Goal: Information Seeking & Learning: Check status

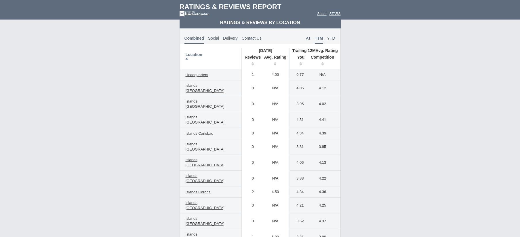
scroll to position [335, 0]
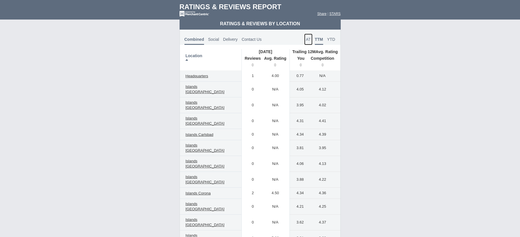
click at [308, 39] on span "AT" at bounding box center [308, 39] width 5 height 5
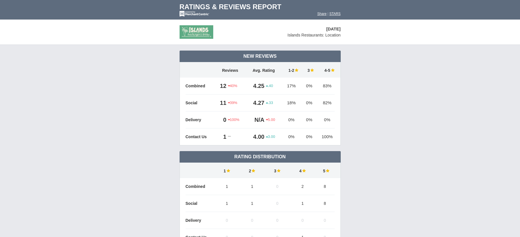
scroll to position [330, 0]
